Goal: Navigation & Orientation: Go to known website

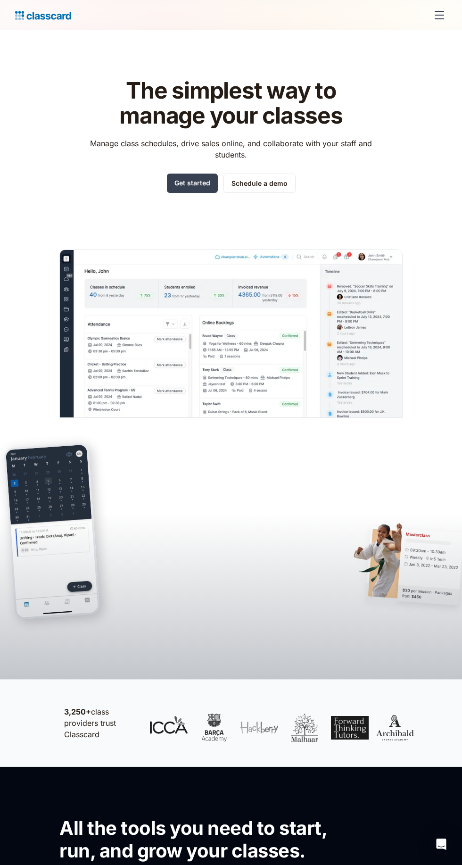
click at [446, 11] on div "menu" at bounding box center [439, 15] width 23 height 23
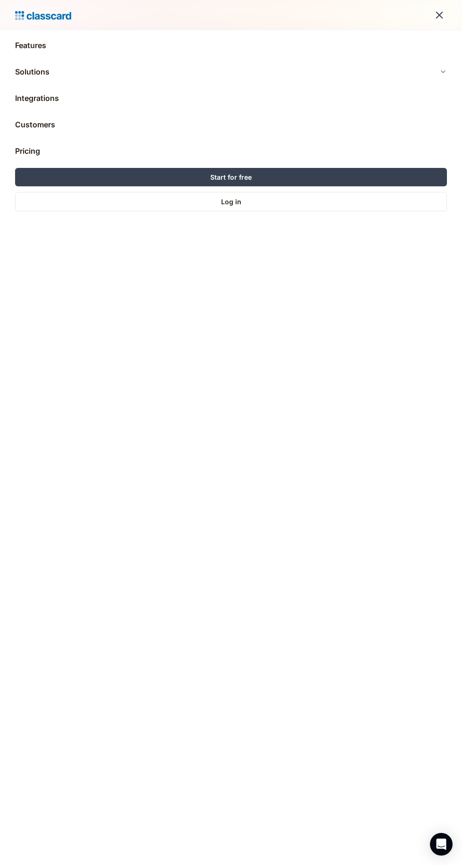
click at [246, 205] on link "Log in" at bounding box center [231, 201] width 432 height 19
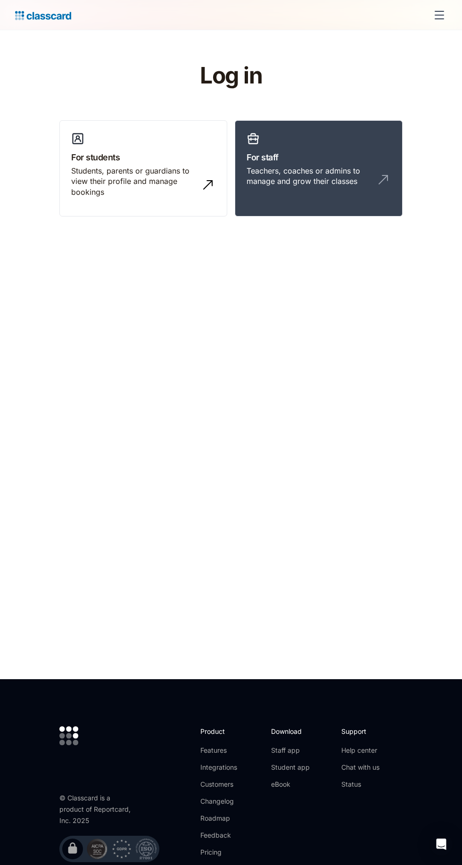
click at [353, 159] on h3 "For staff" at bounding box center [319, 157] width 144 height 13
